Goal: Task Accomplishment & Management: Manage account settings

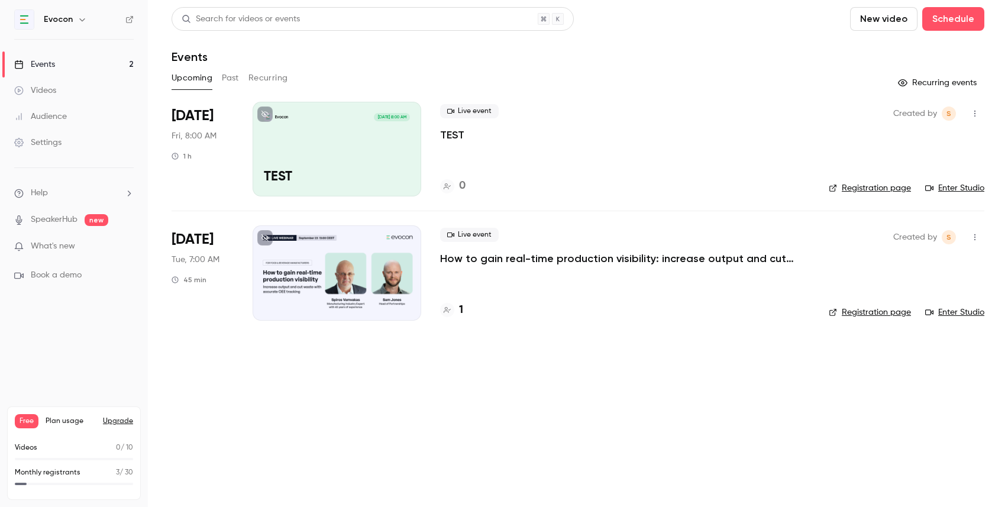
click at [503, 285] on div "Live event How to gain real-time production visibility: increase output and cut…" at bounding box center [625, 272] width 370 height 95
click at [497, 258] on p "How to gain real-time production visibility: increase output and cut waste with…" at bounding box center [617, 258] width 355 height 14
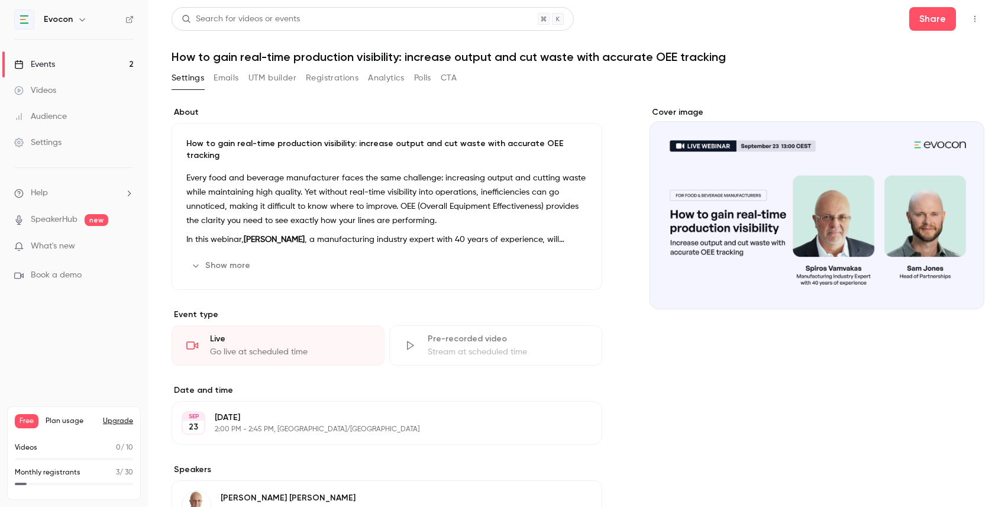
click at [336, 83] on button "Registrations" at bounding box center [332, 78] width 53 height 19
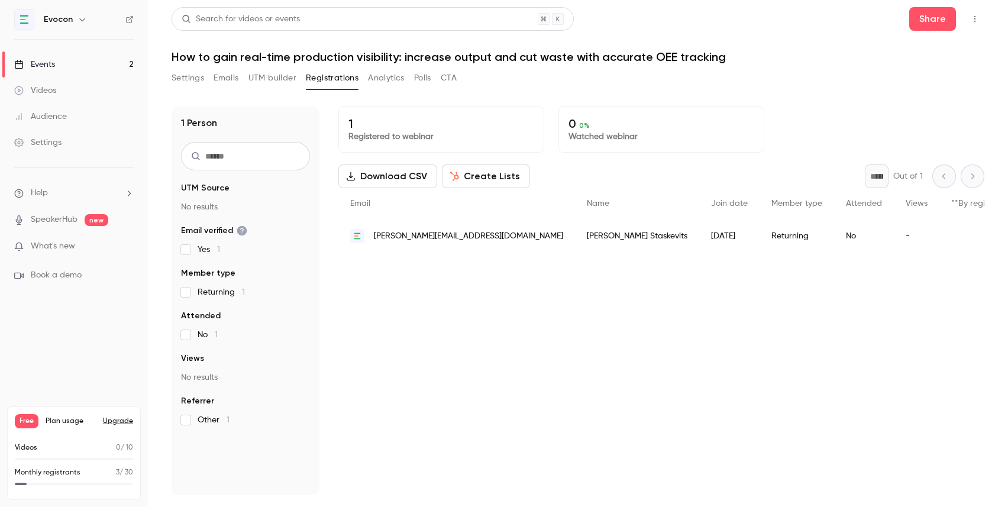
click at [93, 63] on link "Events 2" at bounding box center [74, 64] width 148 height 26
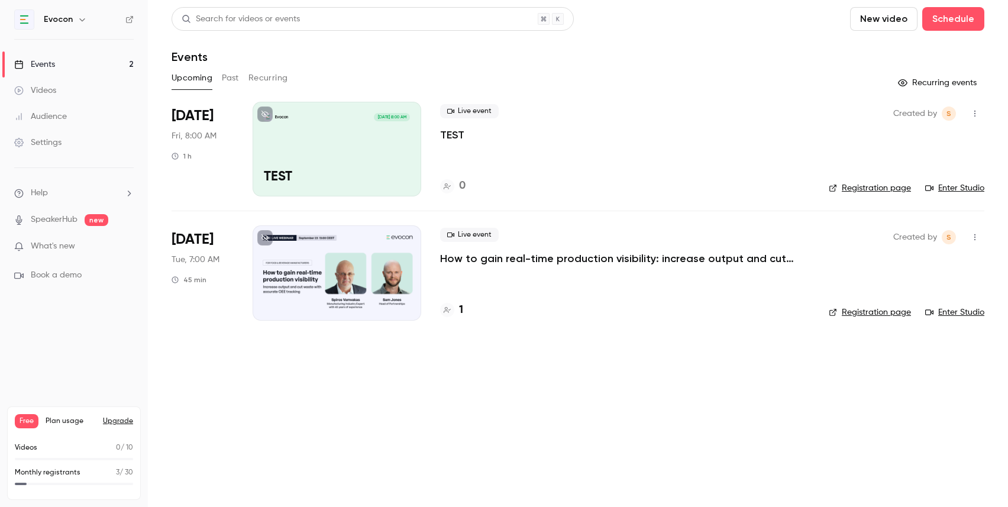
click at [877, 309] on link "Registration page" at bounding box center [870, 312] width 82 height 12
click at [360, 274] on div at bounding box center [337, 272] width 169 height 95
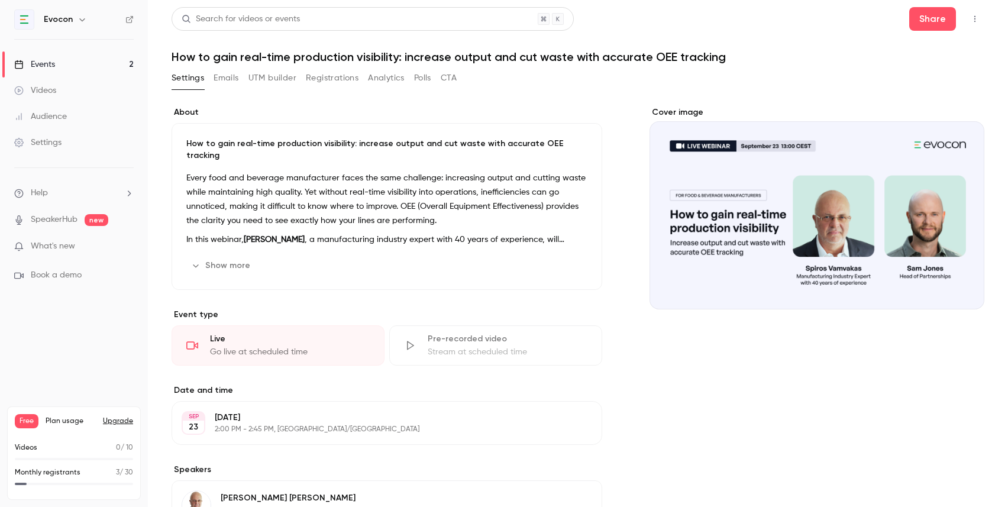
click at [88, 66] on link "Events 2" at bounding box center [74, 64] width 148 height 26
